Goal: Task Accomplishment & Management: Manage account settings

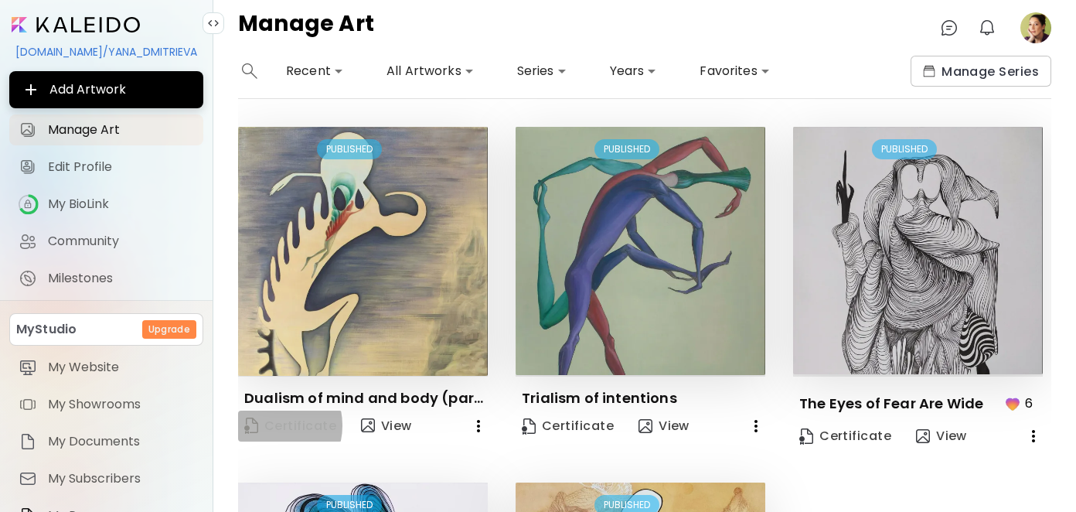
click at [269, 423] on span "Certificate" at bounding box center [290, 426] width 92 height 21
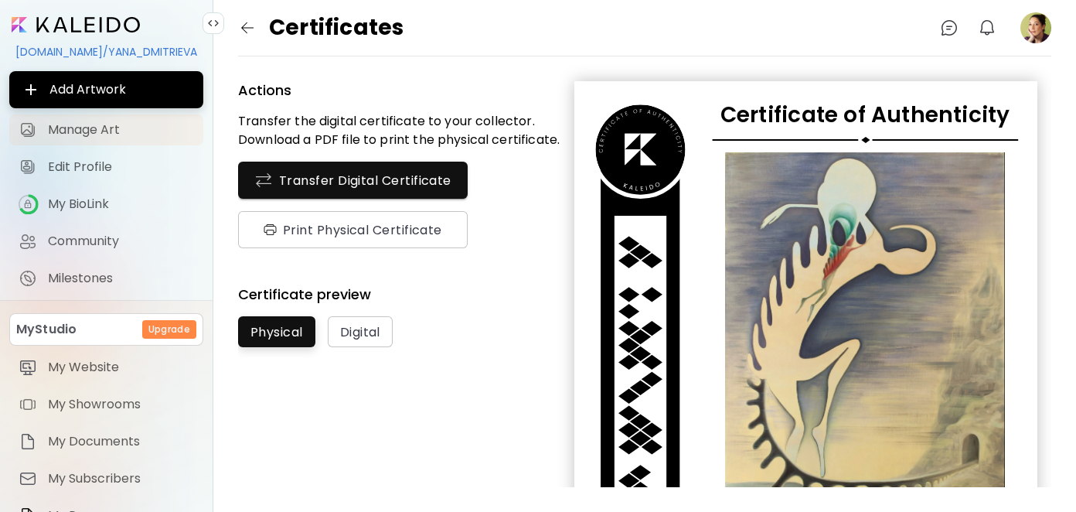
click at [69, 134] on span "Manage Art" at bounding box center [121, 129] width 146 height 15
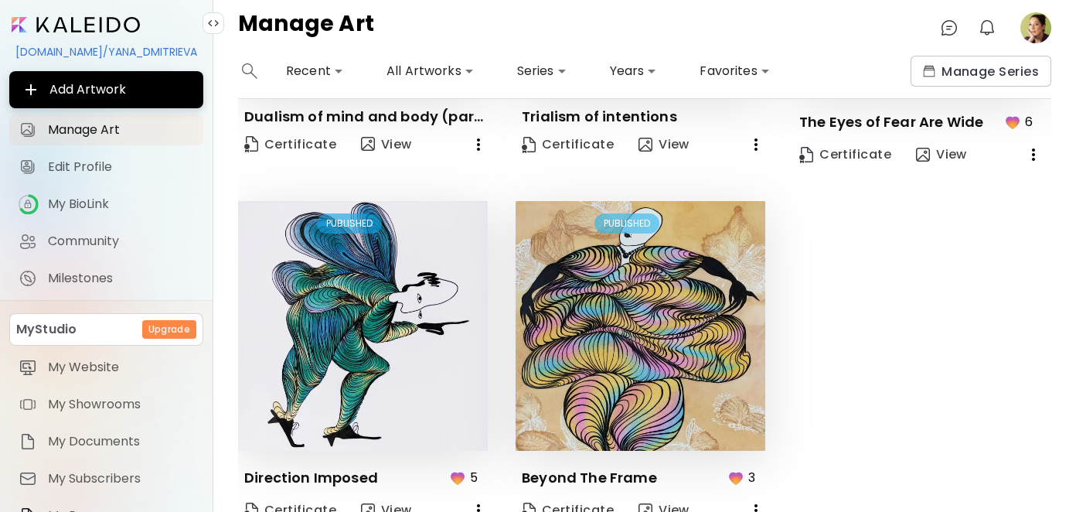
scroll to position [291, 0]
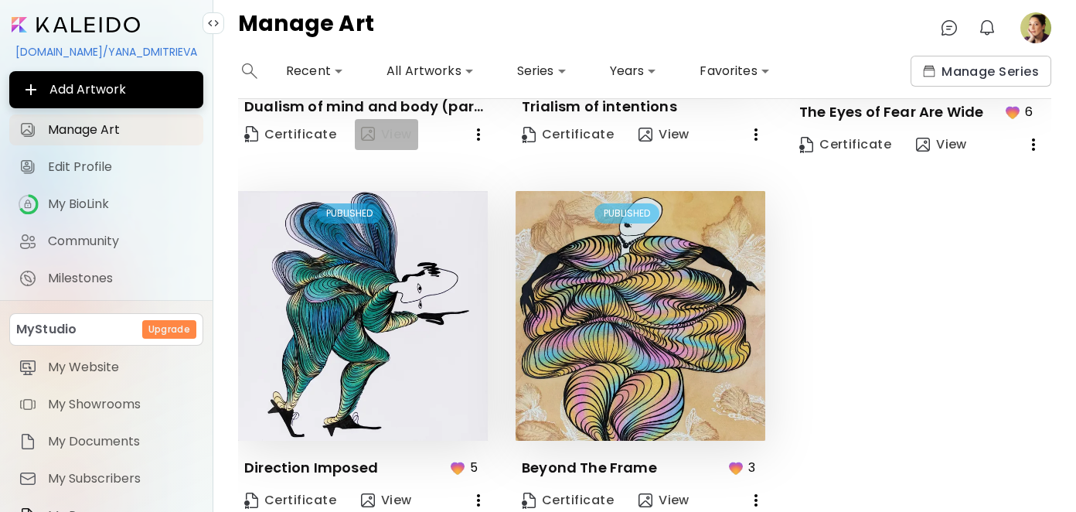
click at [368, 141] on button "View" at bounding box center [386, 134] width 63 height 31
click at [86, 277] on span "Milestones" at bounding box center [121, 277] width 146 height 15
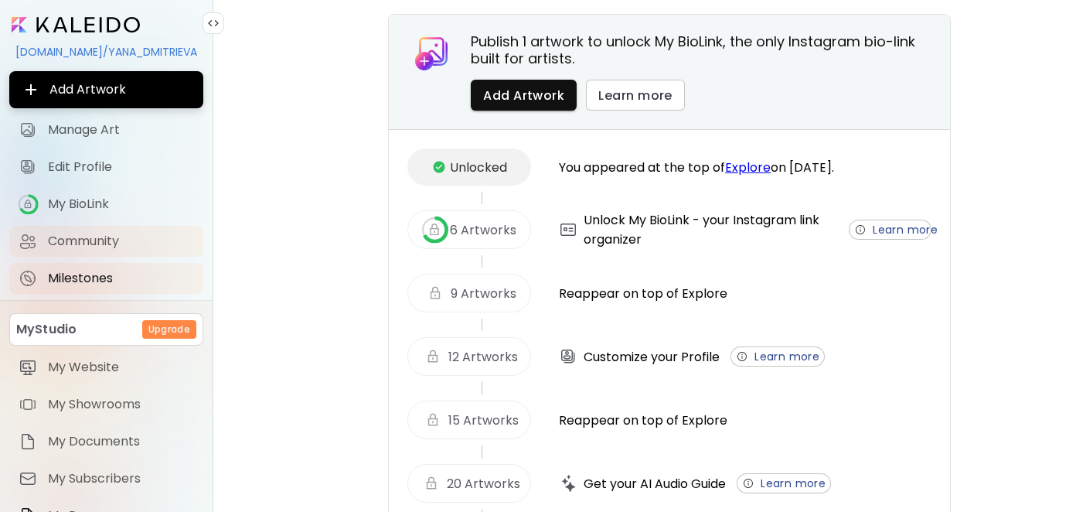
click at [86, 243] on span "Community" at bounding box center [121, 240] width 146 height 15
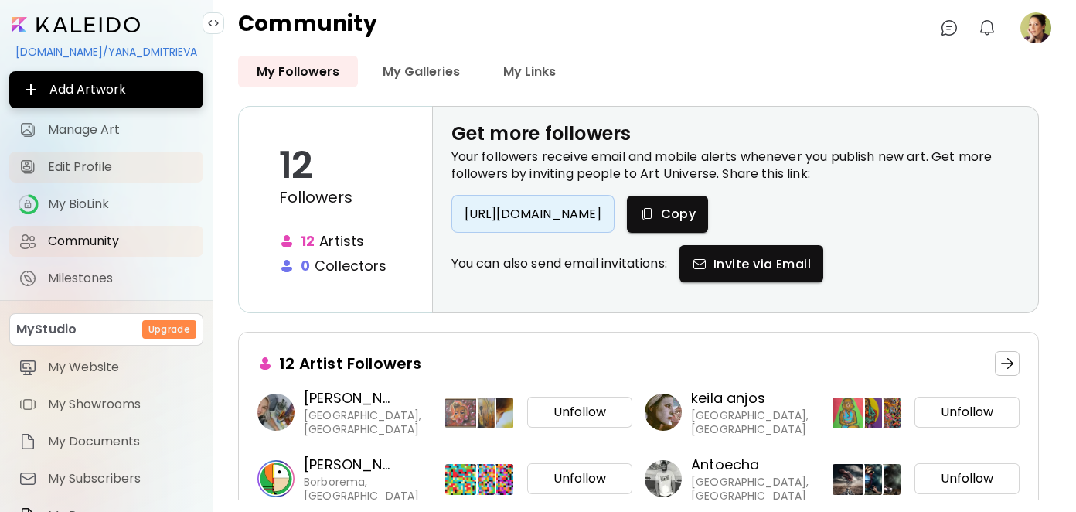
click at [94, 168] on span "Edit Profile" at bounding box center [121, 166] width 146 height 15
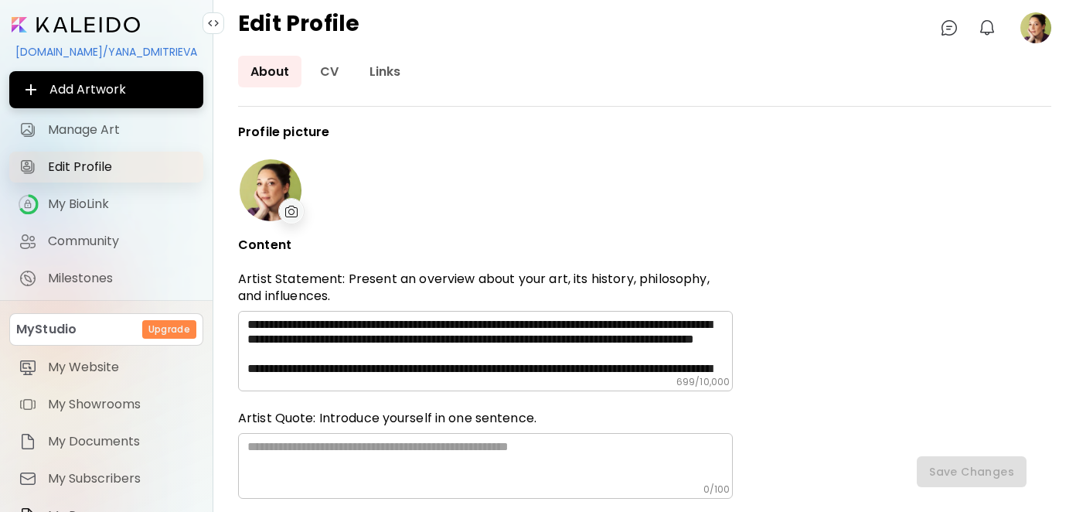
type input "**********"
click at [97, 131] on span "Manage Art" at bounding box center [121, 129] width 146 height 15
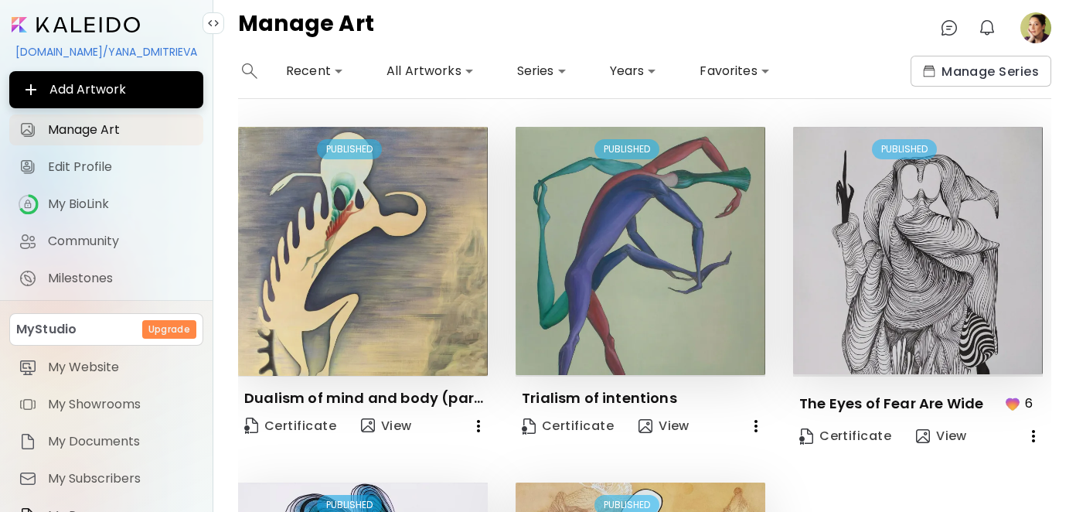
click at [98, 56] on div "kaleido.art/YANA_DMITRIEVA" at bounding box center [106, 52] width 194 height 26
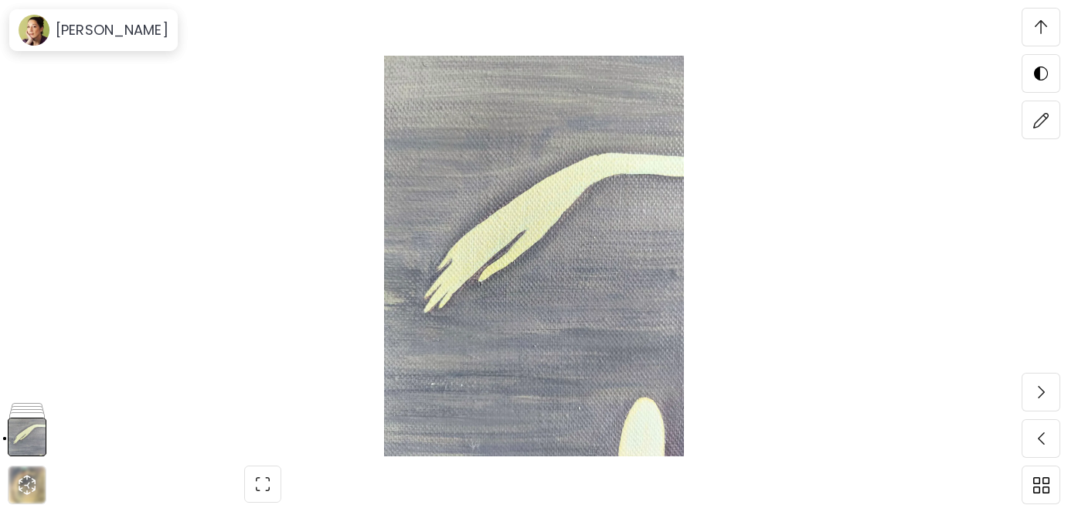
scroll to position [3400, 0]
click at [108, 40] on div "[PERSON_NAME]" at bounding box center [93, 30] width 162 height 36
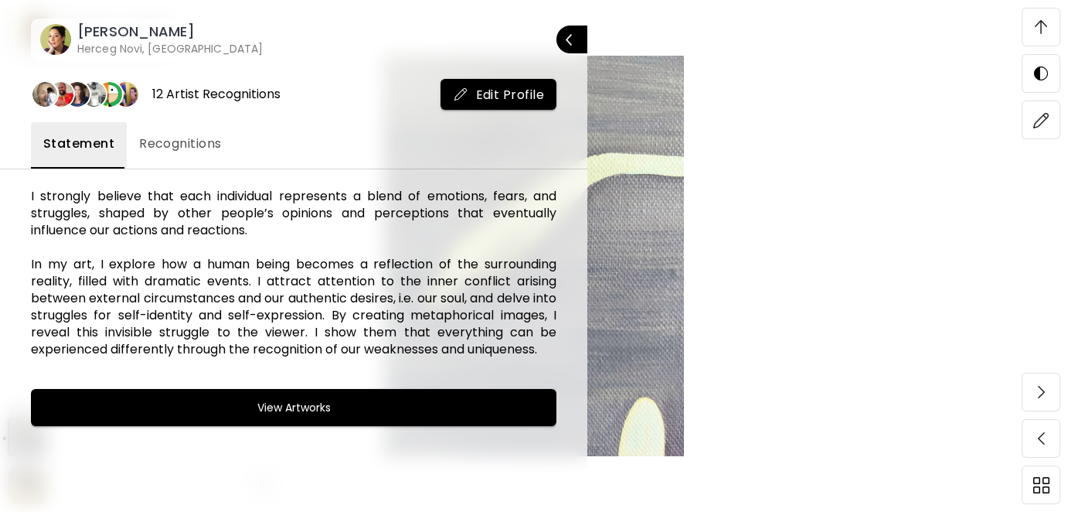
click at [179, 141] on span "Recognitions" at bounding box center [180, 143] width 83 height 19
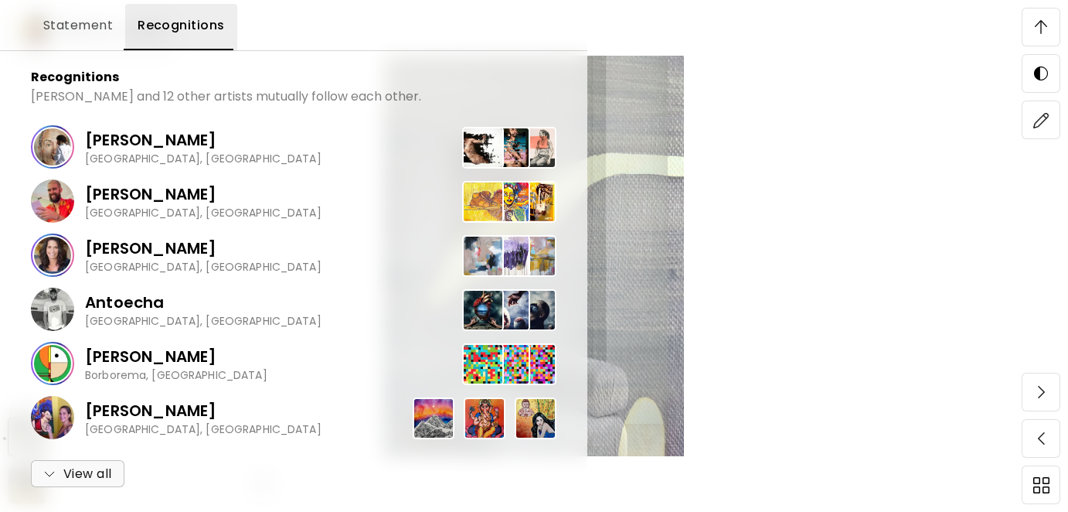
scroll to position [3709, 0]
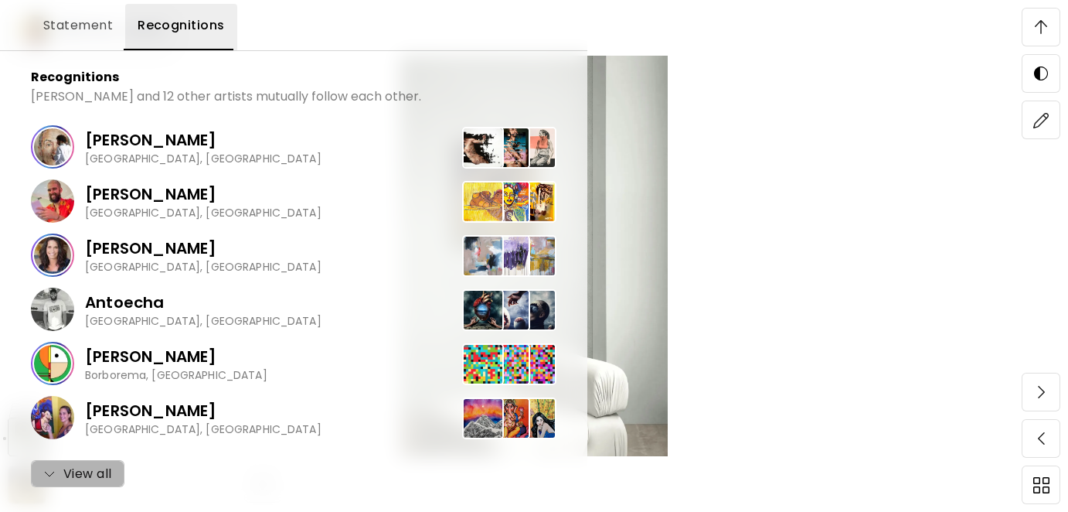
click at [83, 468] on span "View all" at bounding box center [77, 473] width 69 height 19
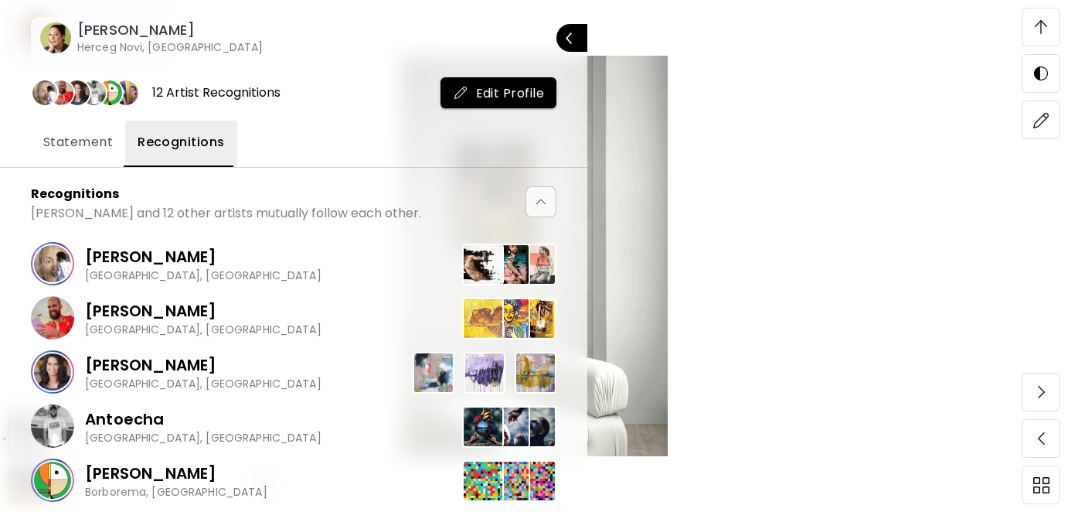
scroll to position [0, 0]
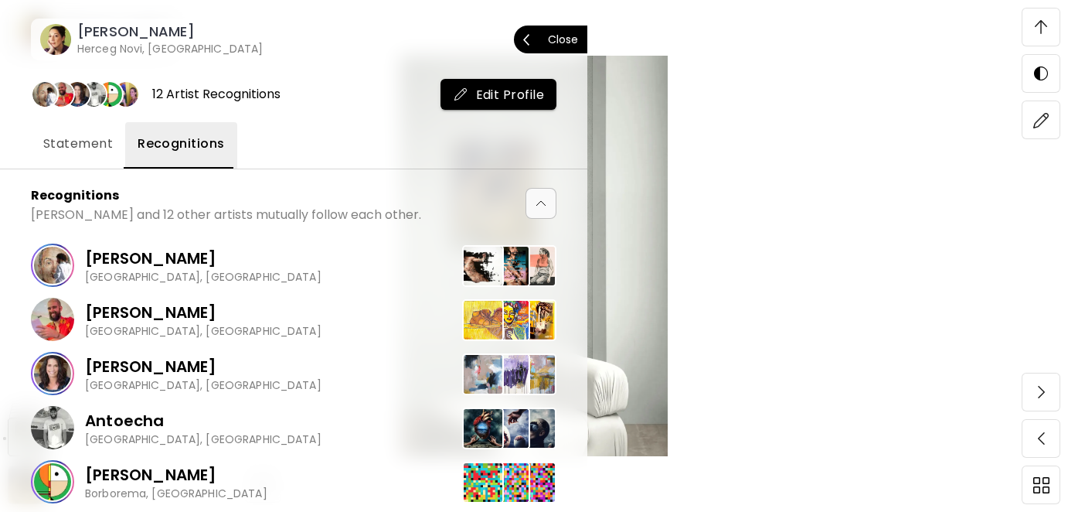
click at [564, 39] on p "Close" at bounding box center [563, 39] width 30 height 11
